Goal: Register for event/course

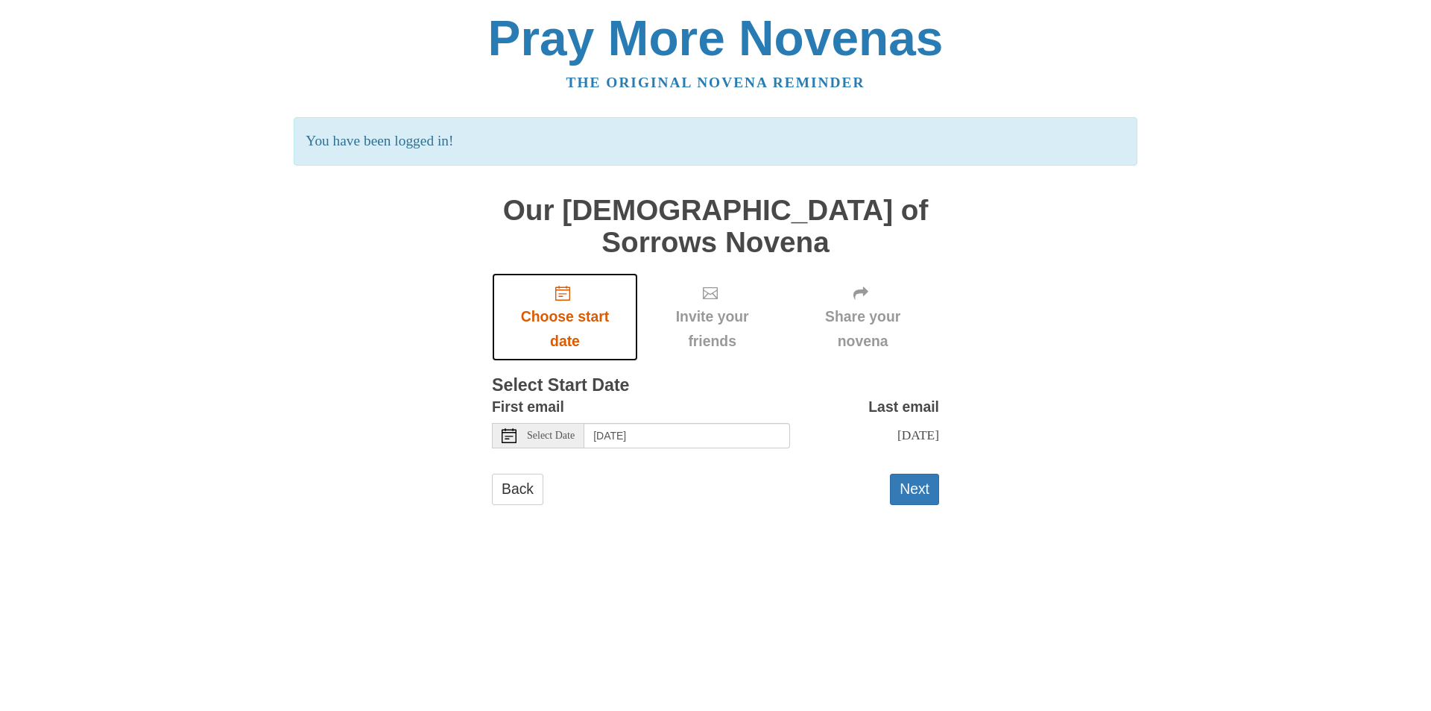
click at [561, 304] on span "Choose start date" at bounding box center [565, 328] width 116 height 49
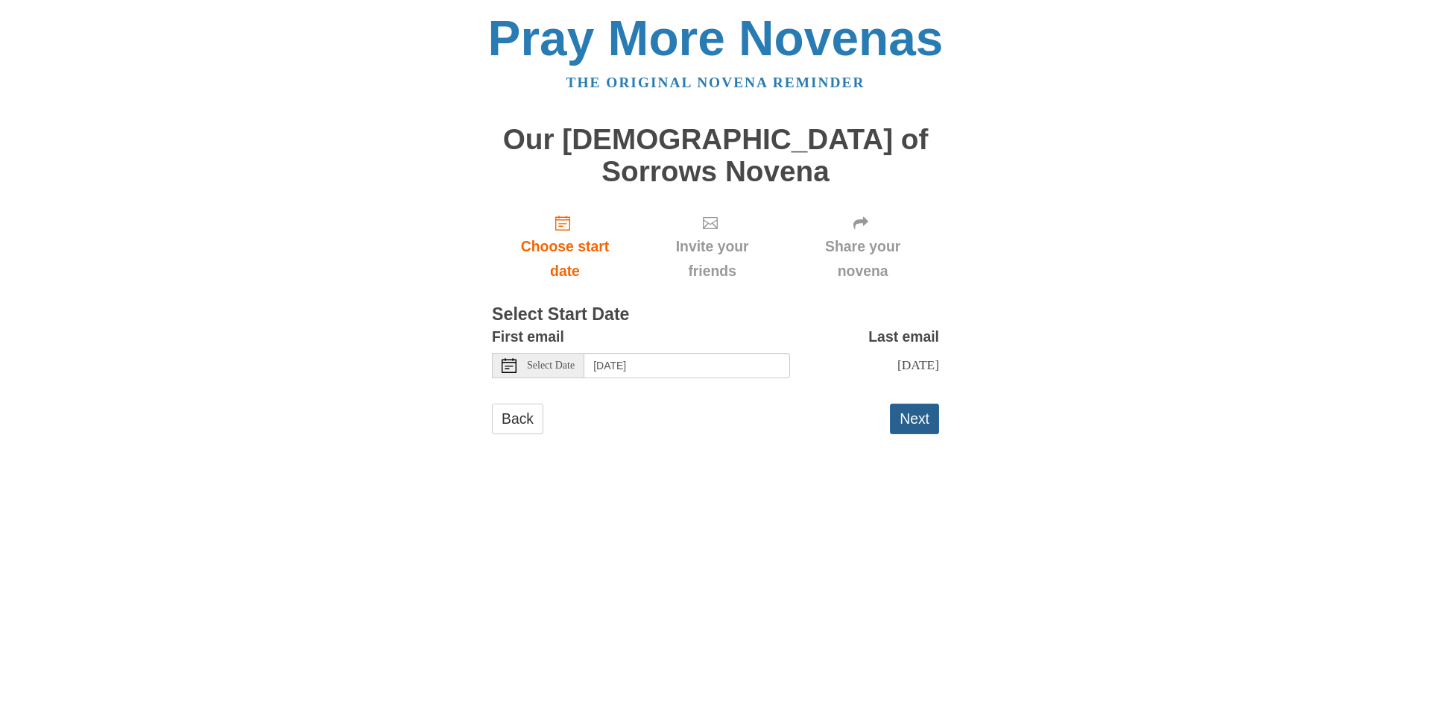
click at [921, 403] on button "Next" at bounding box center [914, 418] width 49 height 31
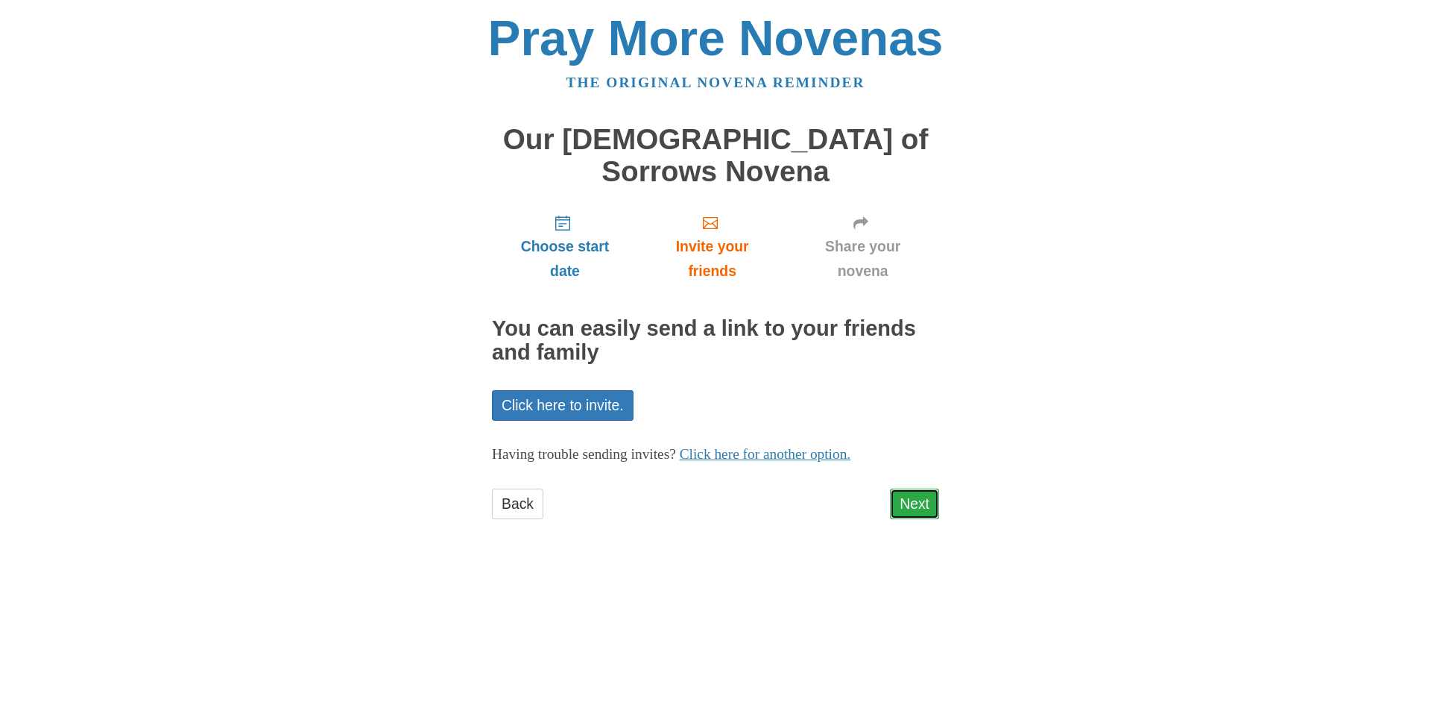
click at [916, 488] on link "Next" at bounding box center [914, 503] width 49 height 31
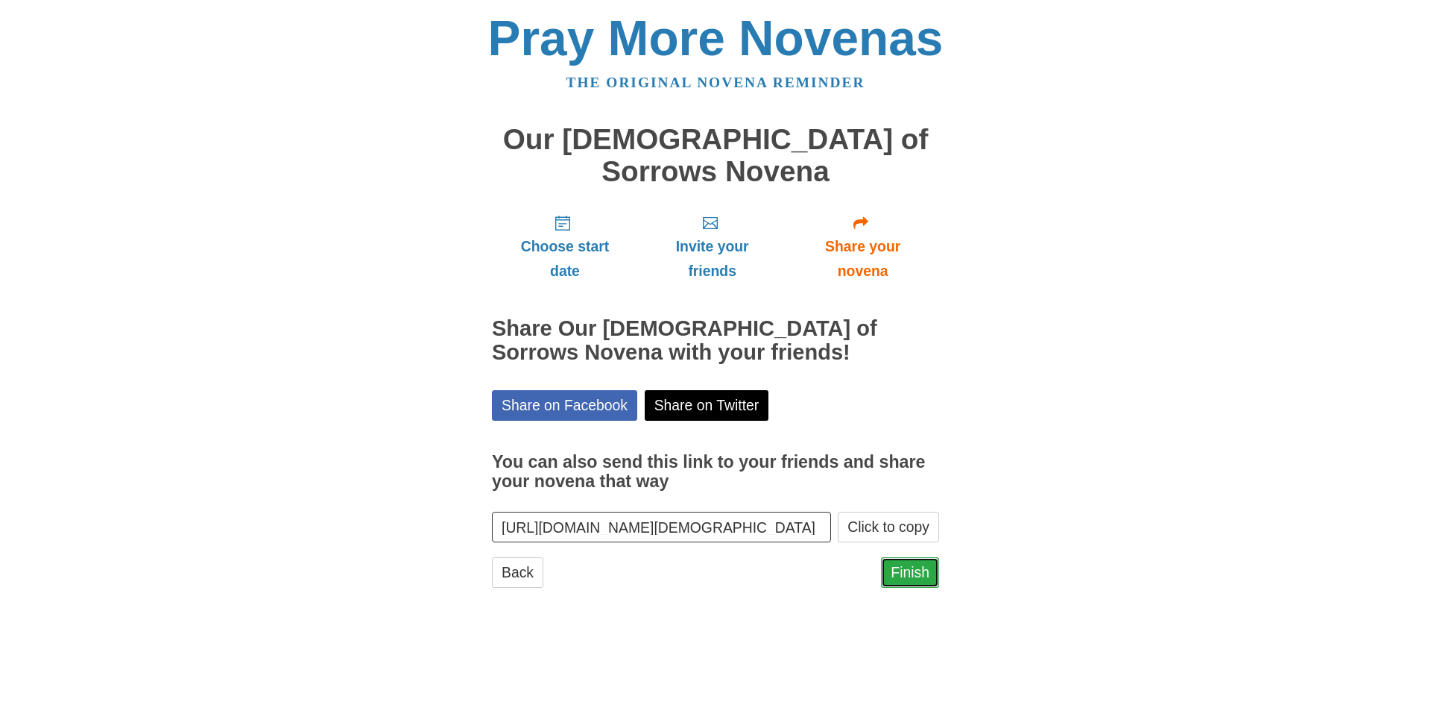
click at [914, 557] on link "Finish" at bounding box center [910, 572] width 58 height 31
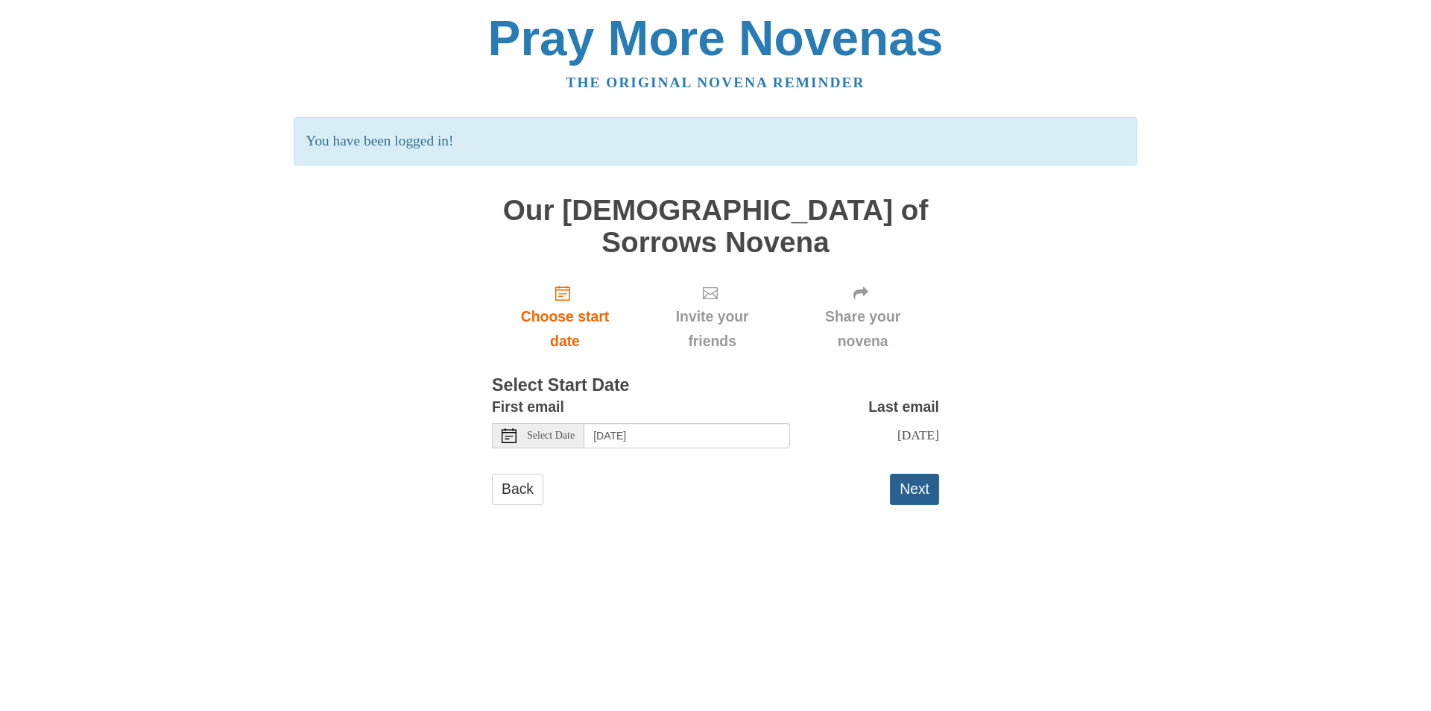
click at [918, 473] on button "Next" at bounding box center [914, 488] width 49 height 31
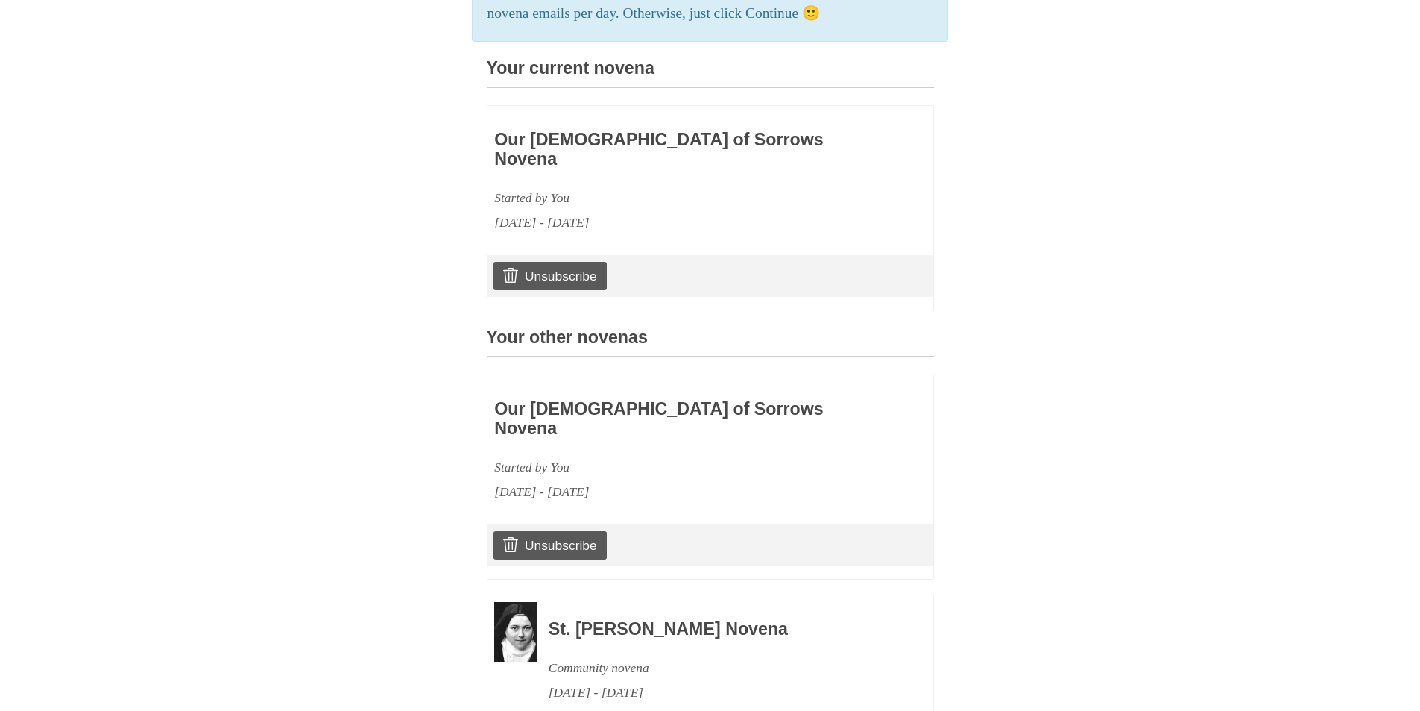
scroll to position [502, 0]
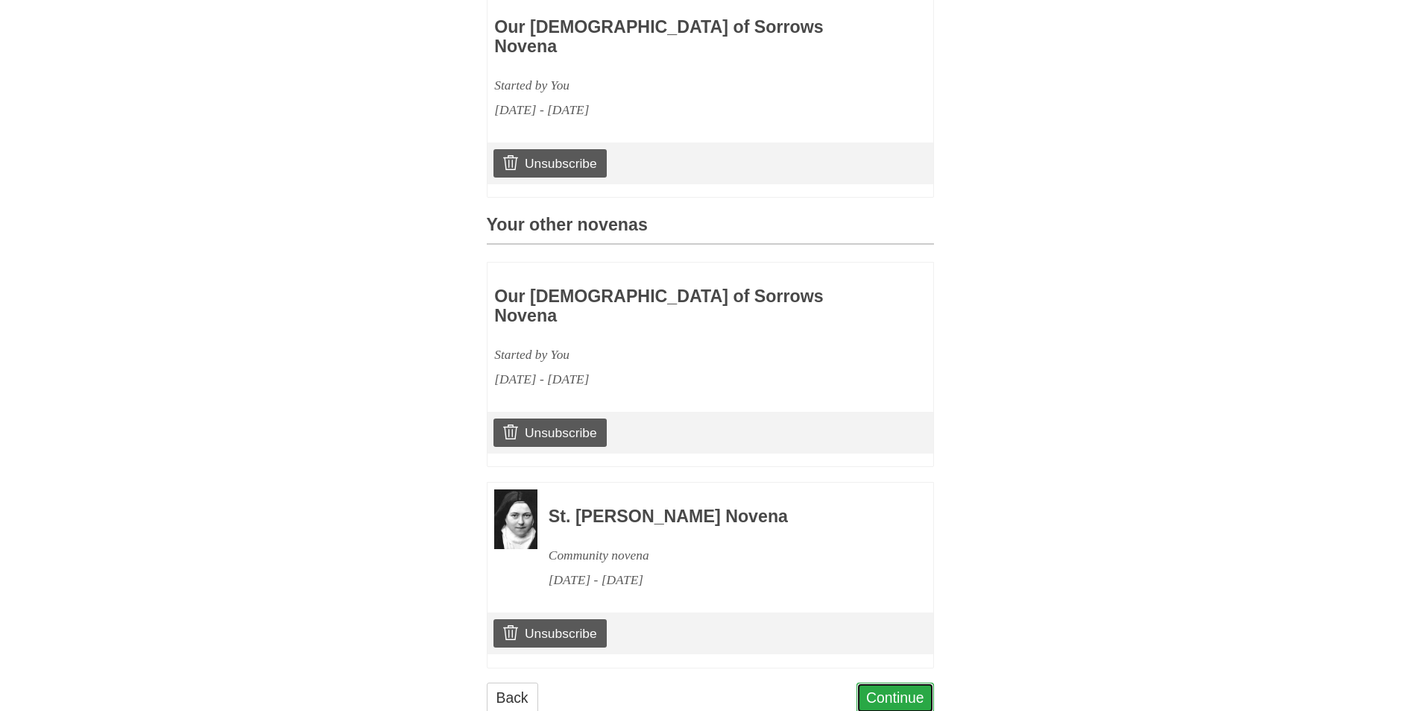
click at [907, 682] on link "Continue" at bounding box center [896, 697] width 78 height 31
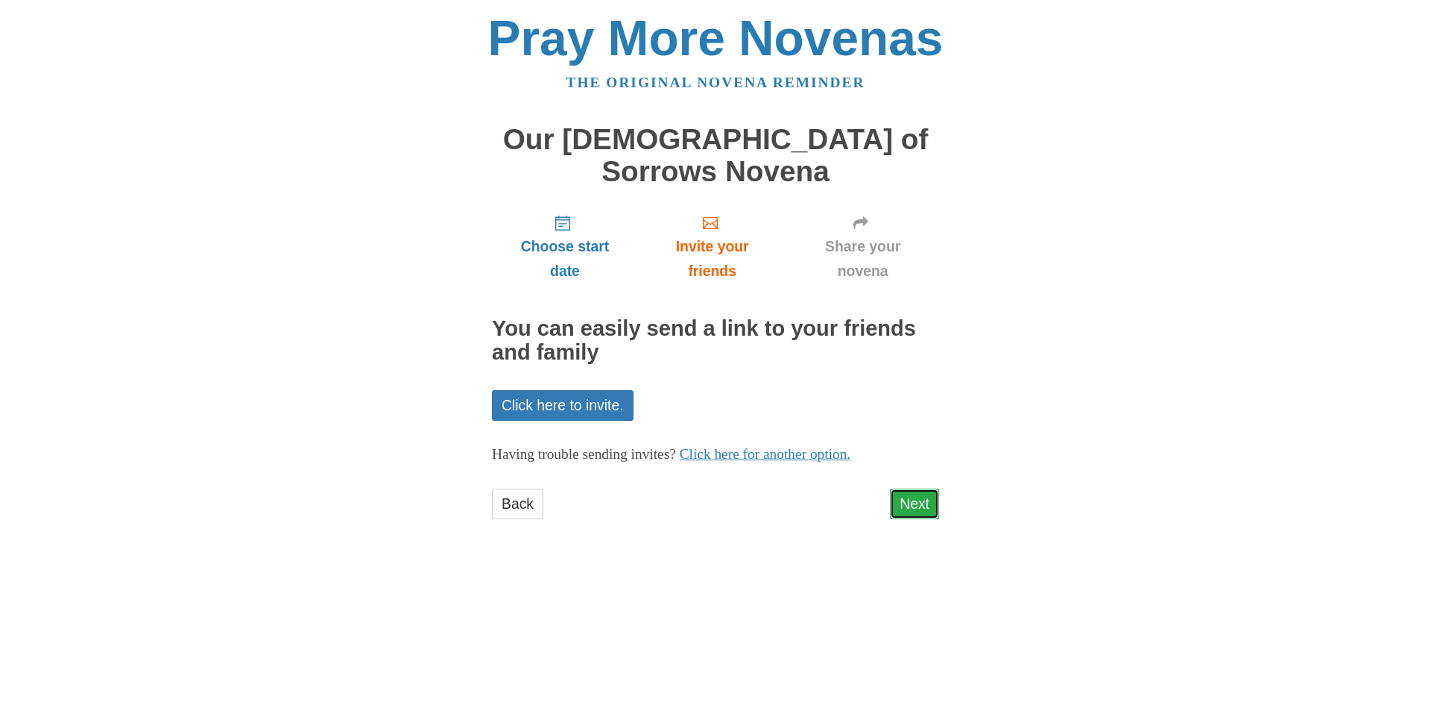
click at [918, 488] on link "Next" at bounding box center [914, 503] width 49 height 31
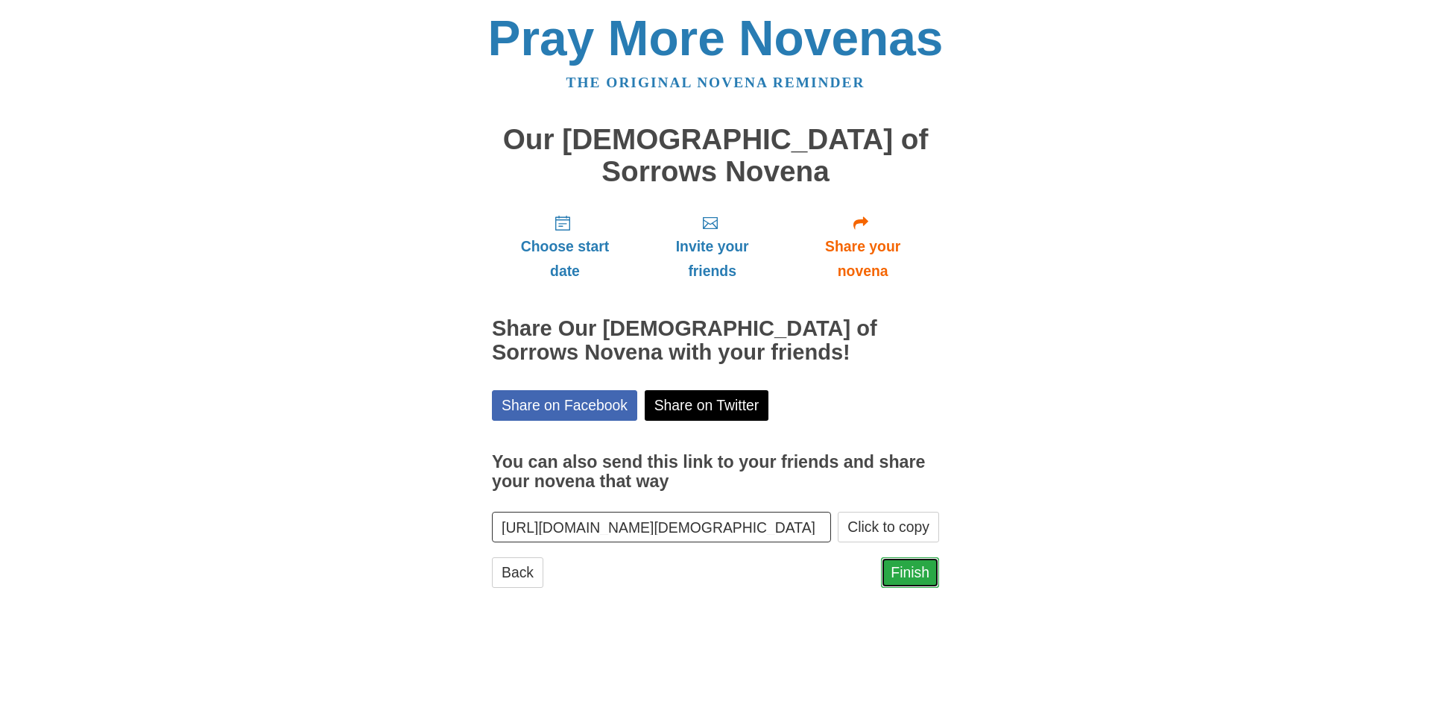
click at [907, 557] on link "Finish" at bounding box center [910, 572] width 58 height 31
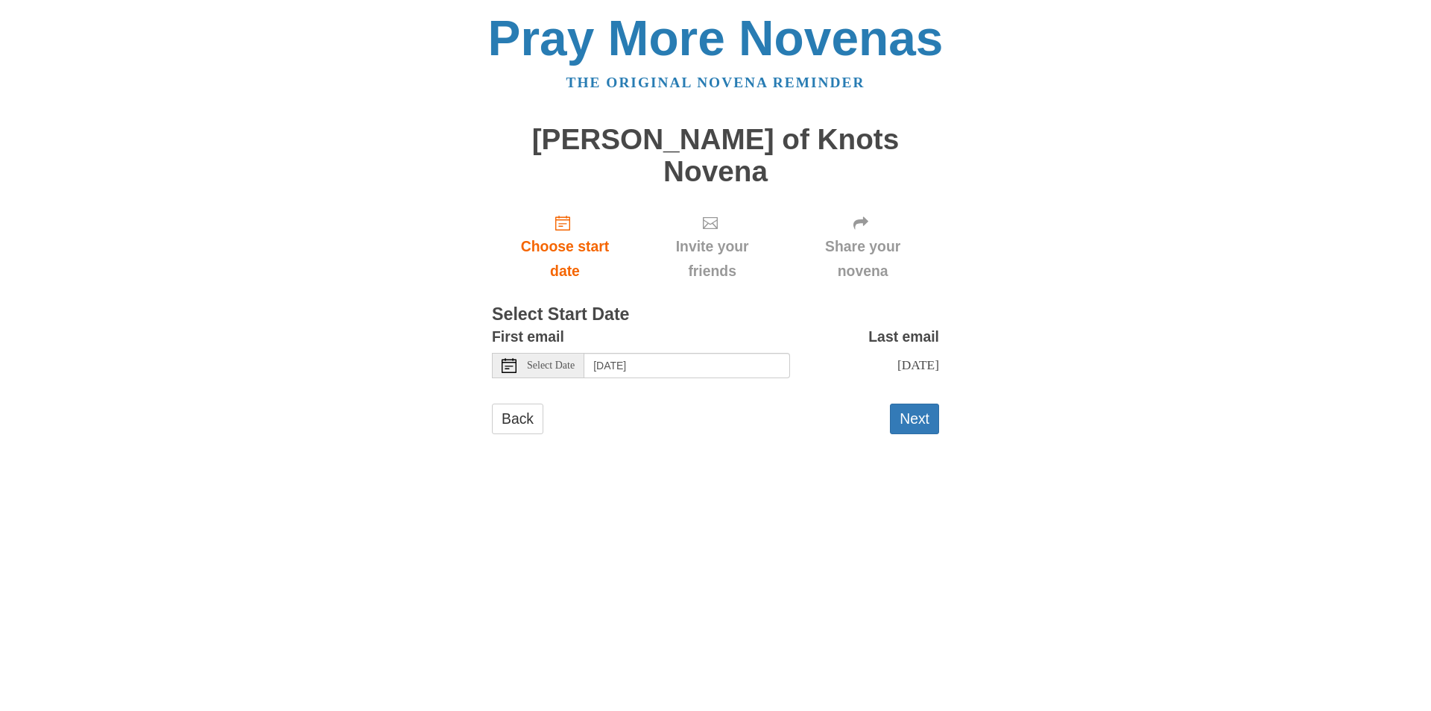
click at [504, 358] on icon at bounding box center [509, 365] width 15 height 15
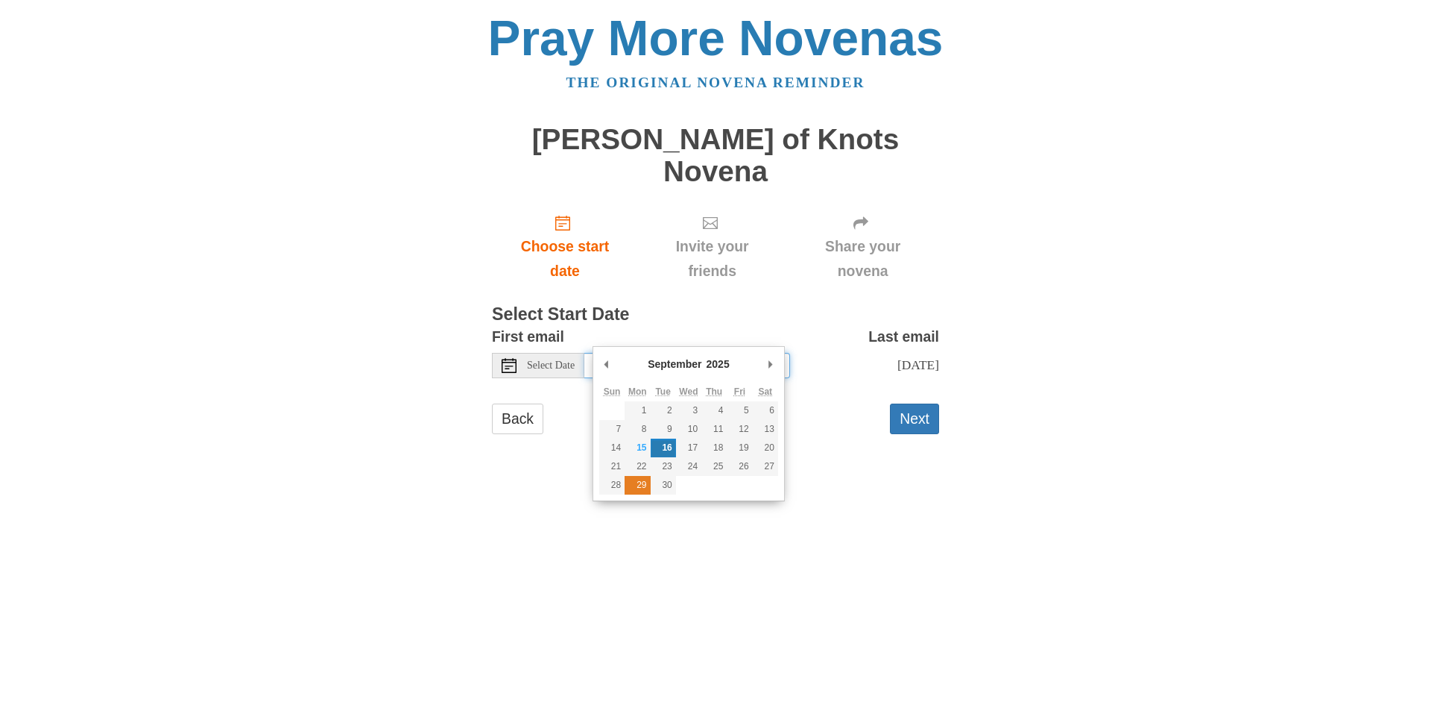
type input "[DATE]"
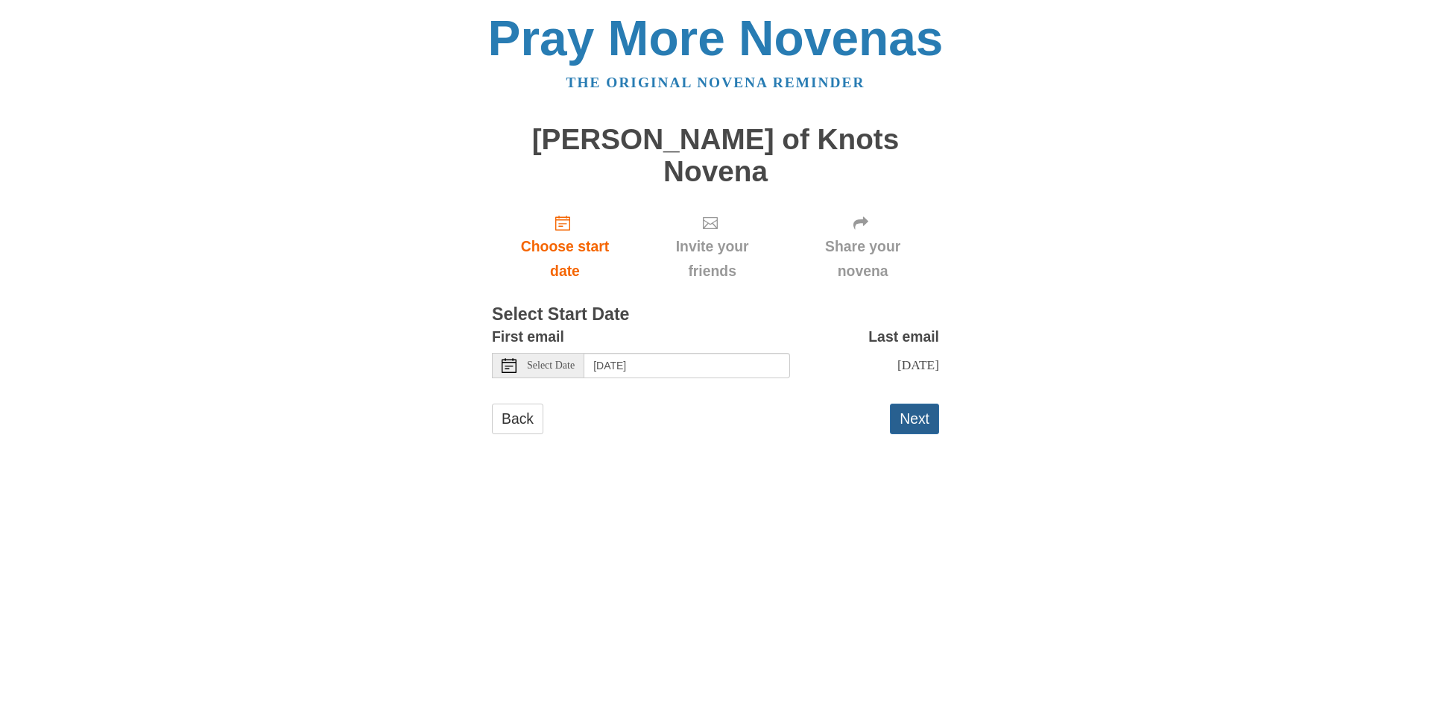
click at [915, 403] on button "Next" at bounding box center [914, 418] width 49 height 31
